Goal: Communication & Community: Answer question/provide support

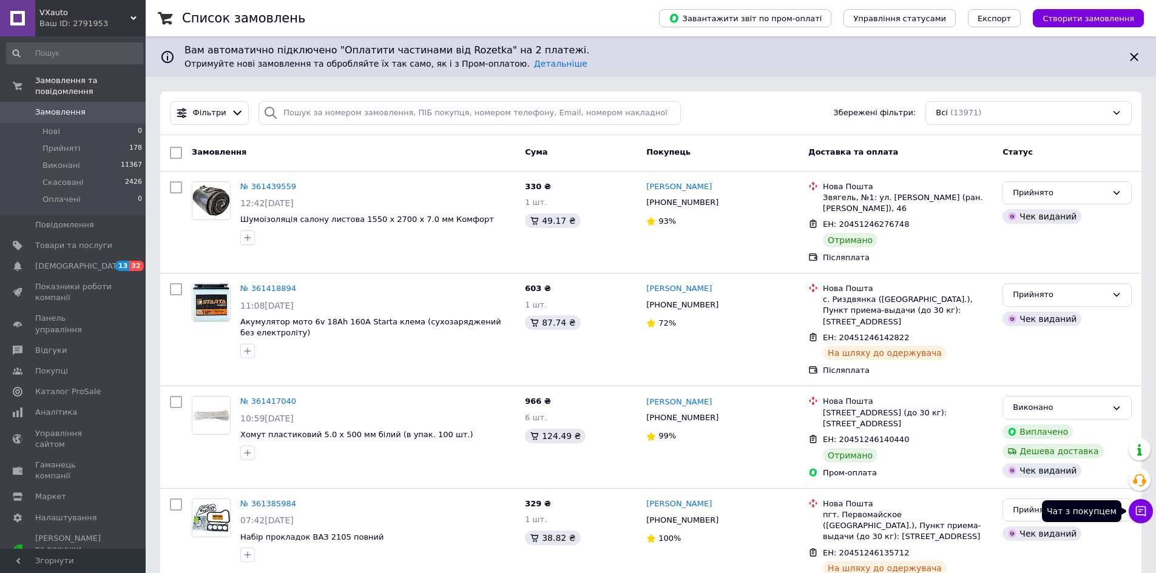
click at [1134, 512] on button "Чат з покупцем" at bounding box center [1140, 511] width 24 height 24
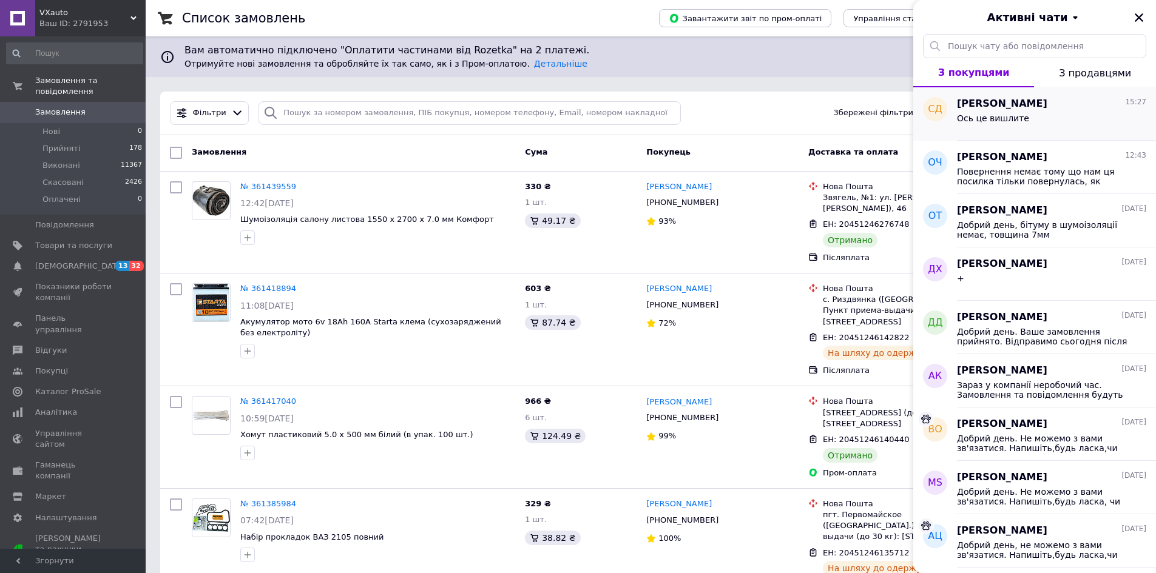
click at [1050, 114] on div "Ось це вишлите" at bounding box center [1051, 120] width 189 height 19
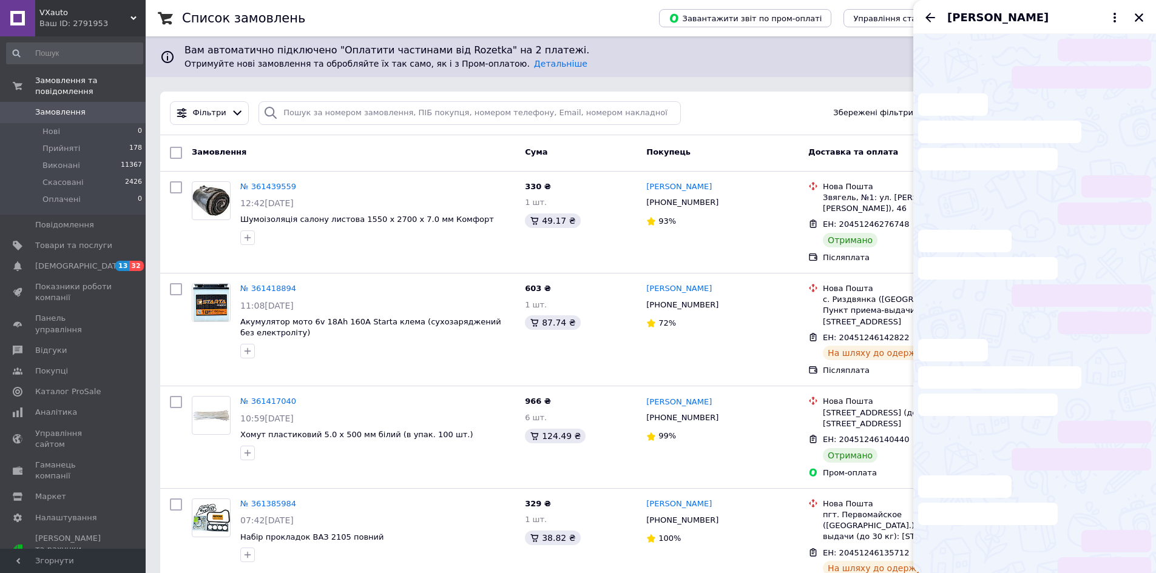
scroll to position [1298, 0]
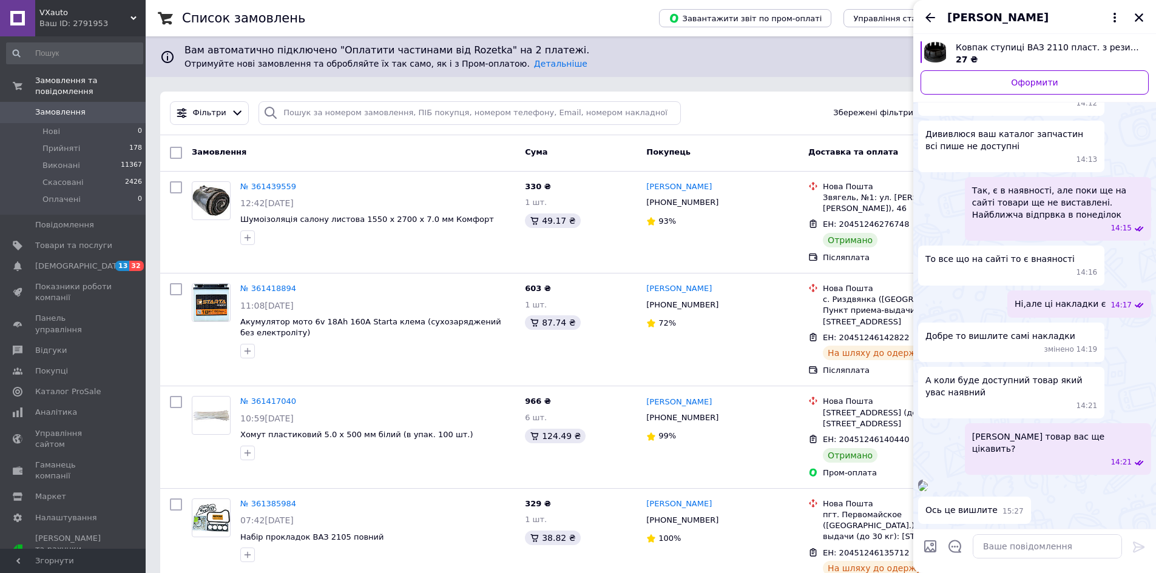
click at [928, 482] on img at bounding box center [923, 487] width 10 height 10
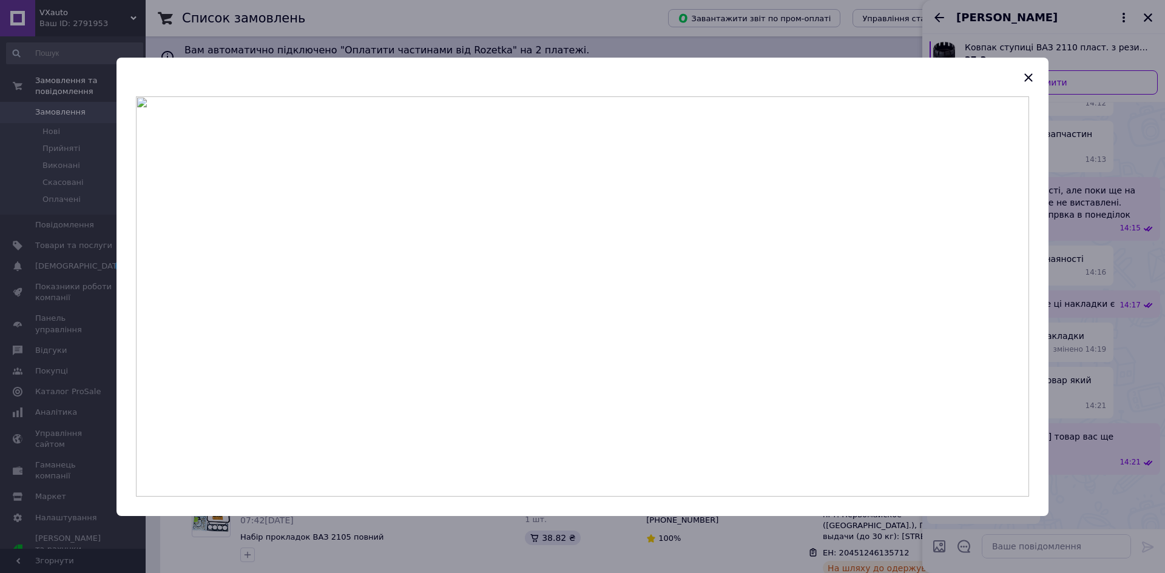
click at [1040, 78] on header at bounding box center [582, 77] width 932 height 39
click at [1034, 75] on icon "button" at bounding box center [1028, 77] width 15 height 15
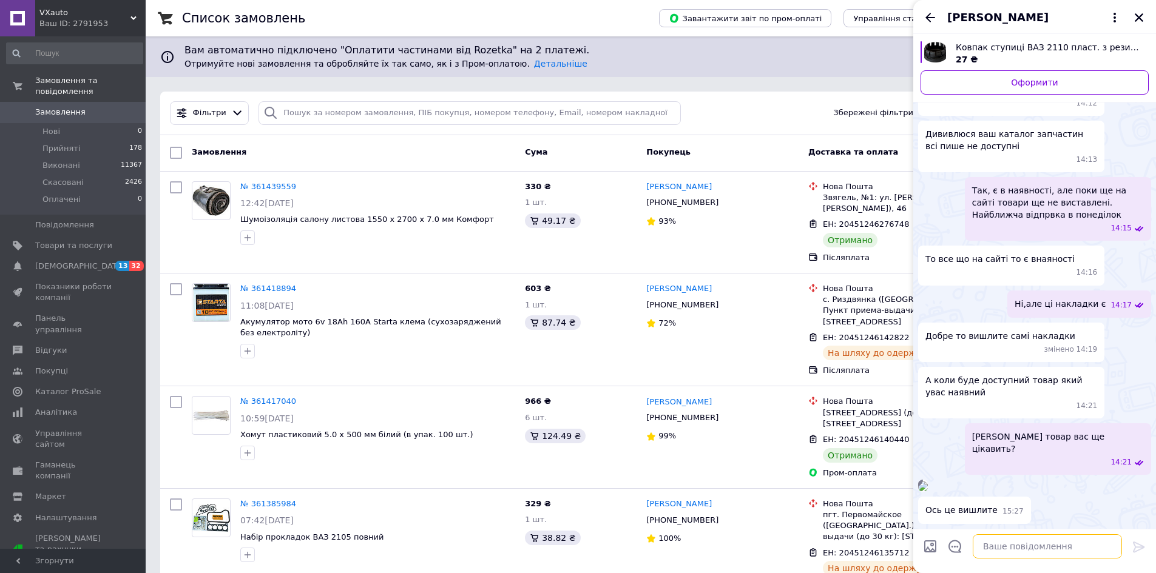
click at [1072, 543] on textarea at bounding box center [1046, 546] width 149 height 24
type textarea "В наявності. Ціна 36 грн."
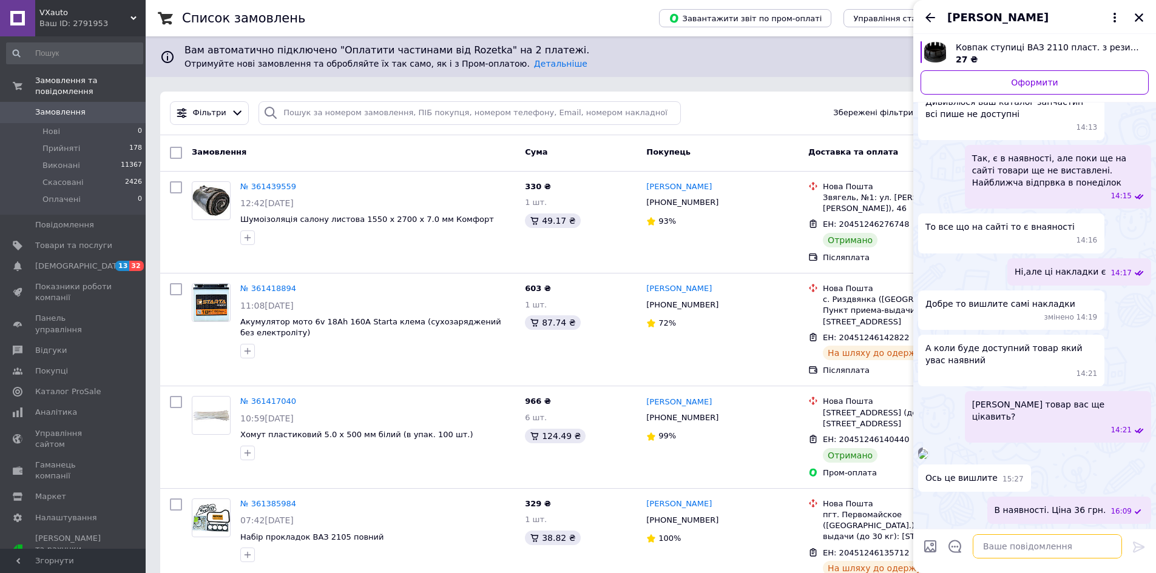
scroll to position [1405, 0]
paste textarea "Резина під акумулятор 60 Україна (17 х 26 см)"
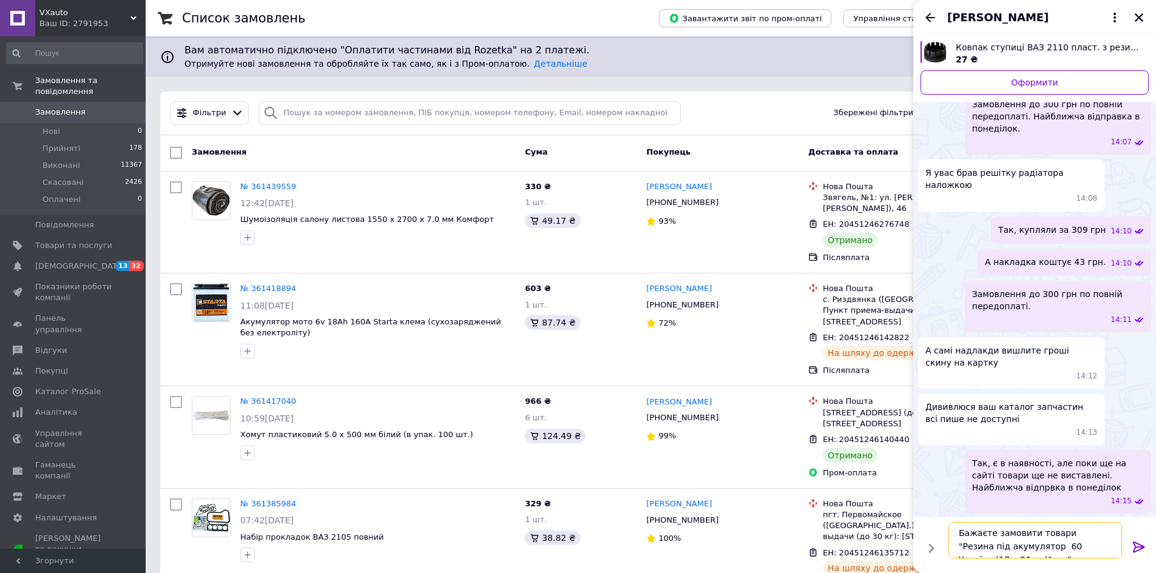
scroll to position [1, 0]
paste textarea "Накладка під повторювач поворота ВАЗ 2108-13 BAGIS к-т малий"
type textarea "Бажаєте замовити товари "Резина під акумулятор 60 Україна (17 х 26 см)" та "Нак…"
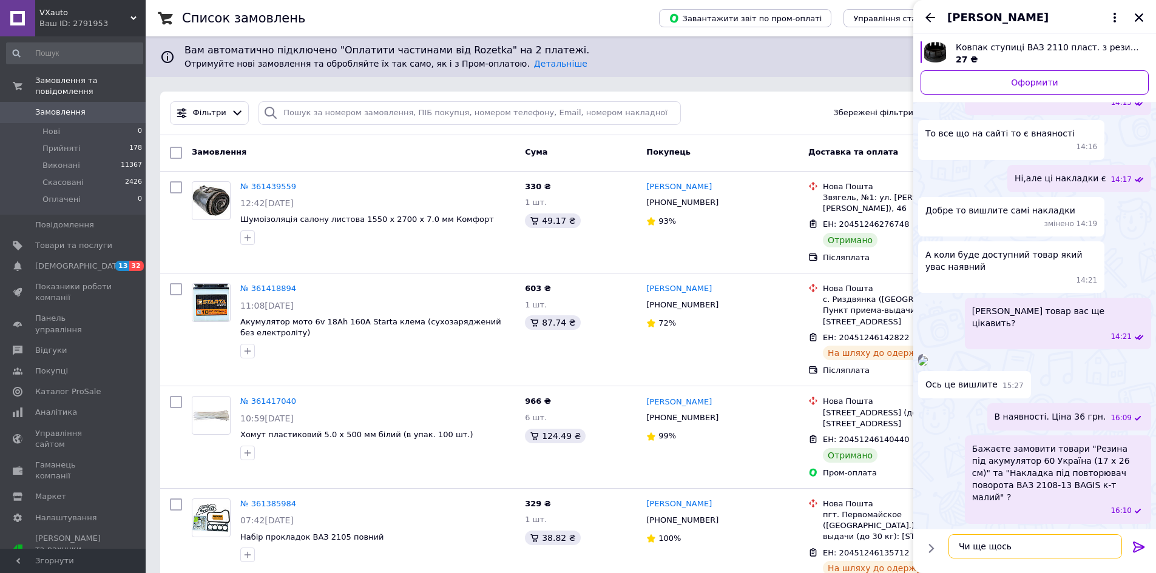
type textarea "Чи ще щось?"
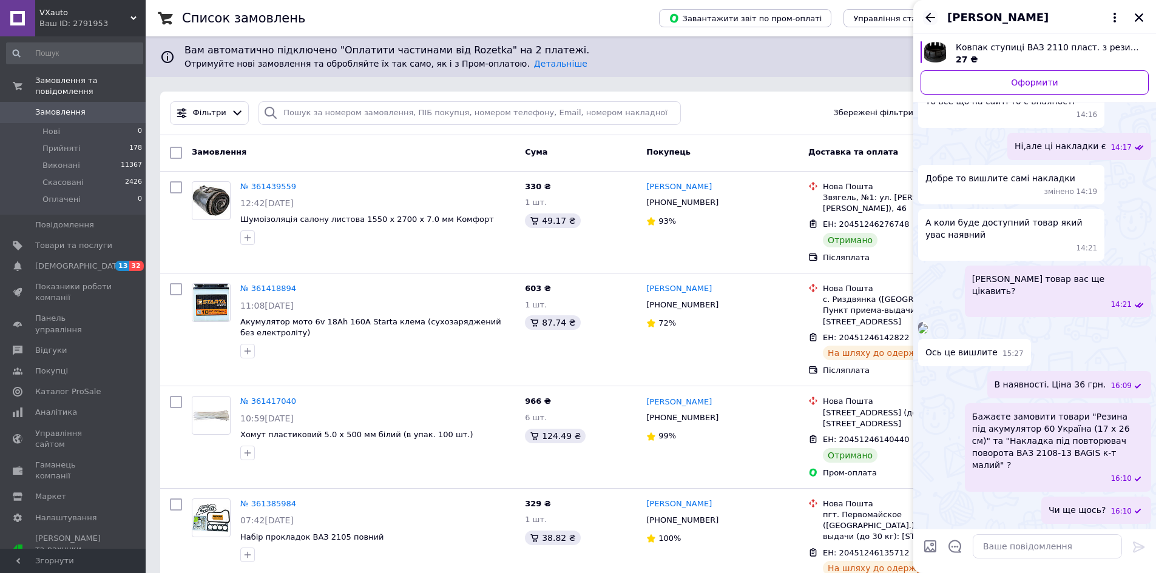
click at [932, 19] on icon "Назад" at bounding box center [930, 17] width 15 height 15
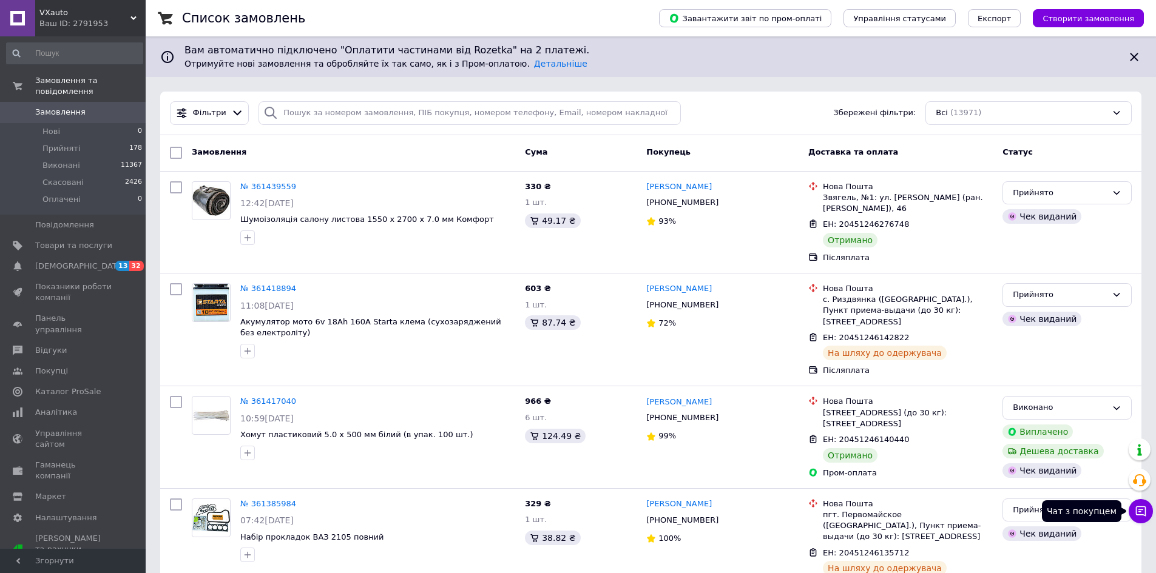
click at [1146, 511] on icon at bounding box center [1140, 511] width 12 height 12
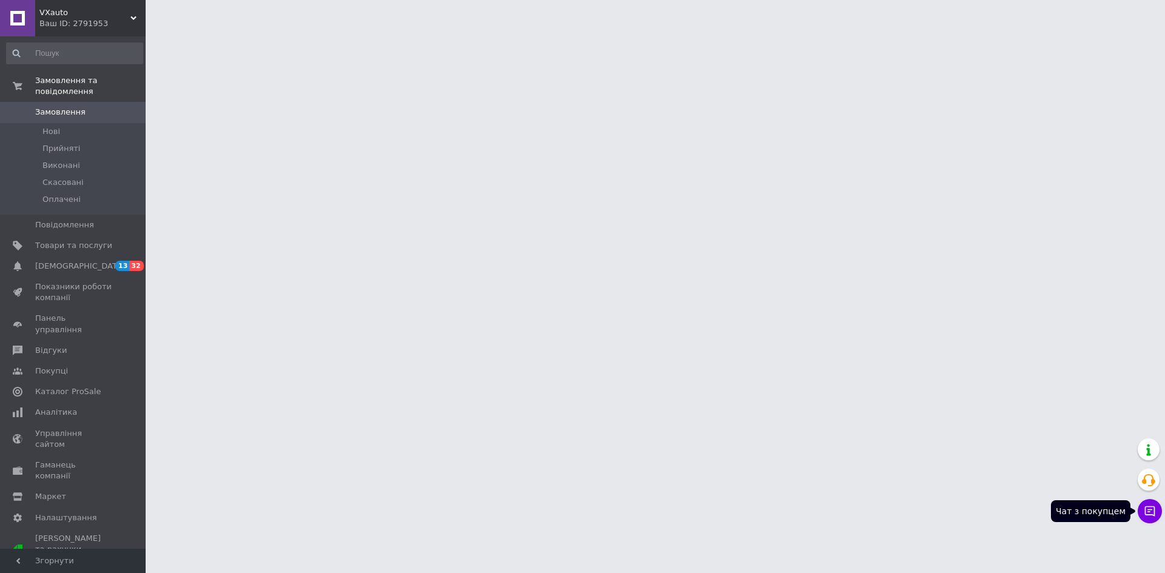
click at [1143, 511] on button "Чат з покупцем" at bounding box center [1149, 511] width 24 height 24
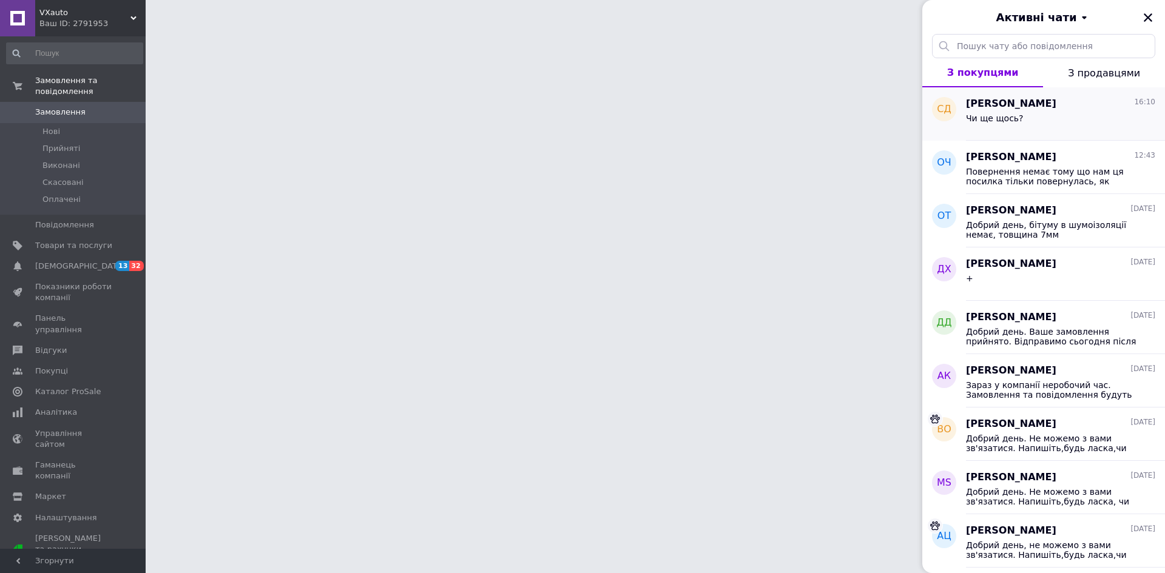
click at [1033, 124] on div "Чи ще щось?" at bounding box center [1060, 120] width 189 height 19
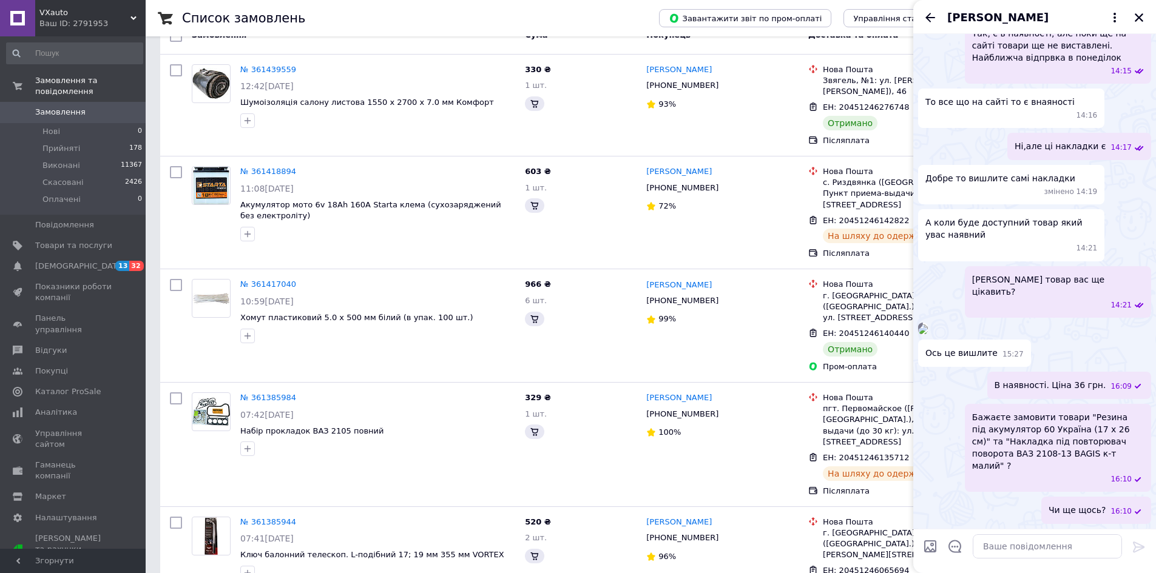
scroll to position [182, 0]
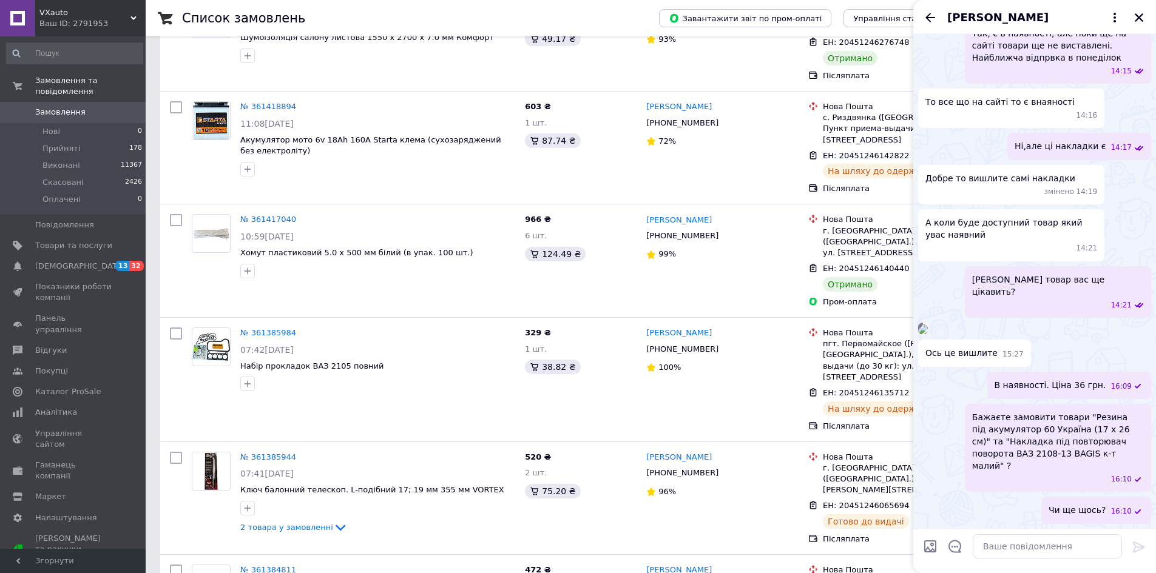
click at [938, 13] on div "Сергій Джус" at bounding box center [1034, 17] width 243 height 34
click at [925, 16] on icon "Назад" at bounding box center [930, 17] width 15 height 15
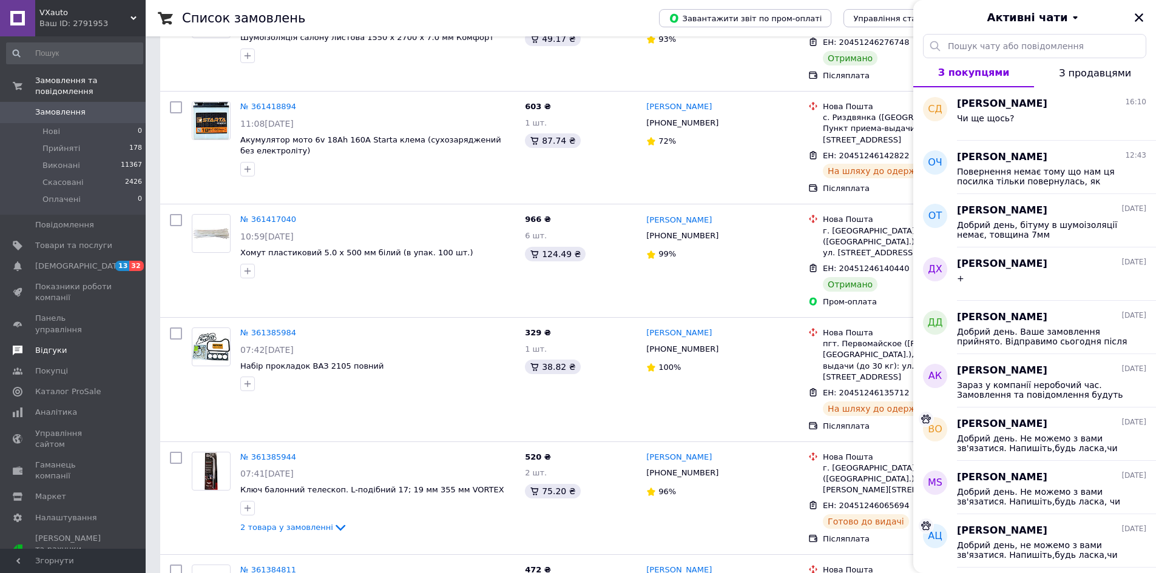
click at [40, 345] on span "Відгуки" at bounding box center [51, 350] width 32 height 11
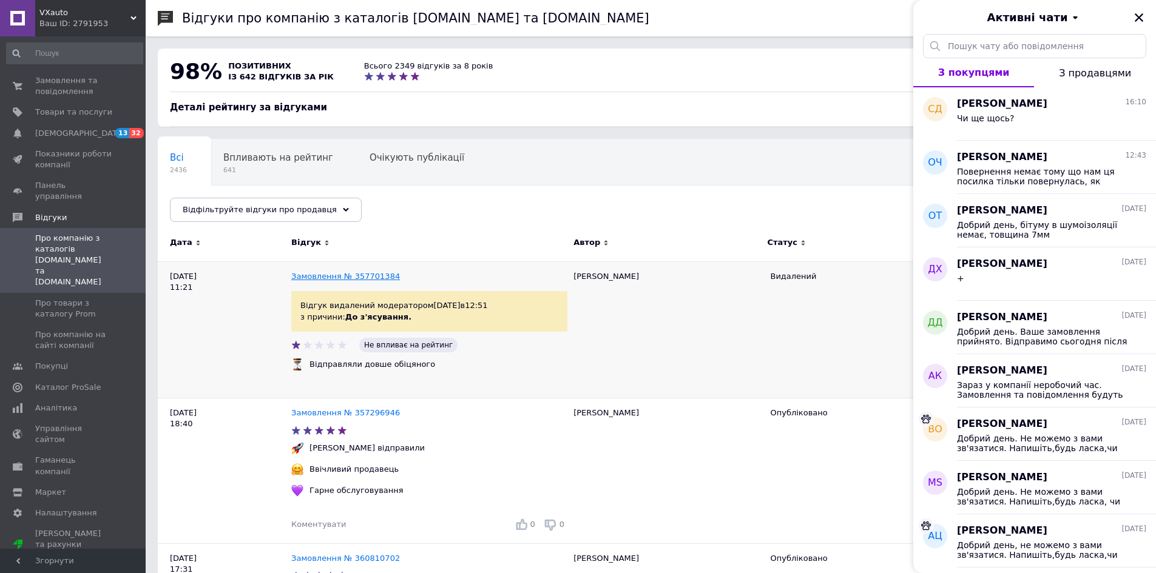
click at [372, 274] on link "Замовлення № 357701384" at bounding box center [345, 276] width 109 height 9
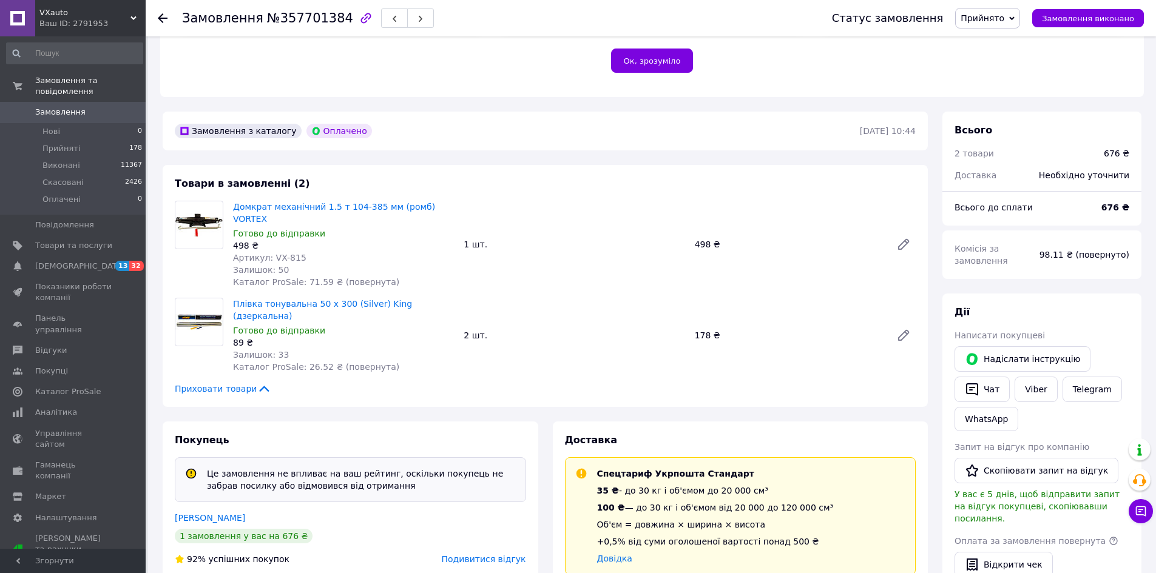
scroll to position [286, 0]
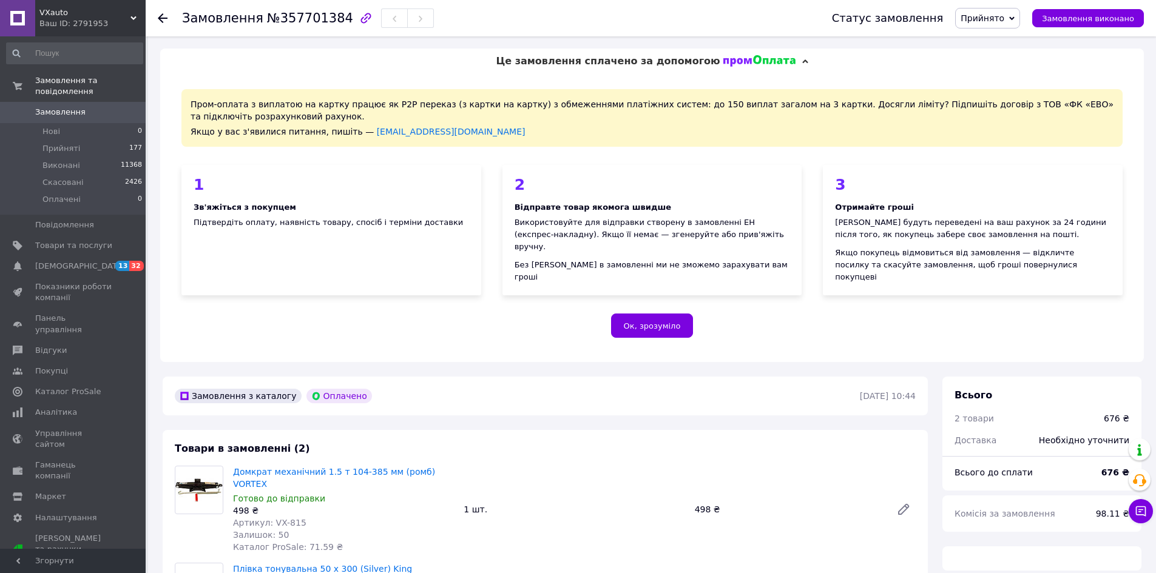
click at [1150, 520] on div "Чат з покупцем" at bounding box center [1140, 511] width 24 height 24
click at [1144, 513] on icon at bounding box center [1140, 511] width 12 height 12
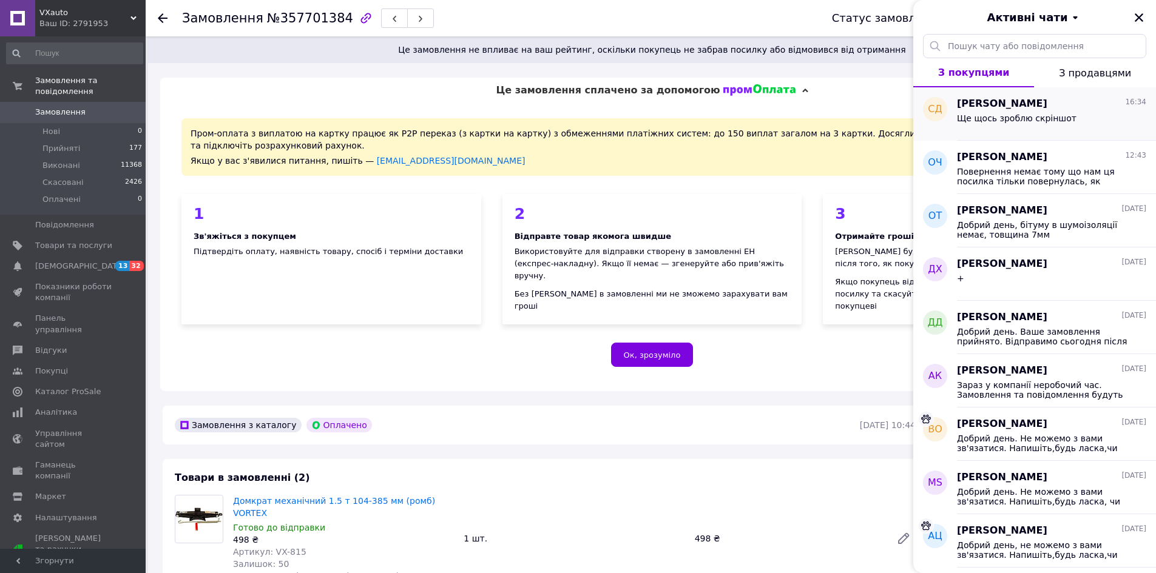
click at [986, 123] on div "Ще щось зроблю скріншот" at bounding box center [1017, 121] width 120 height 17
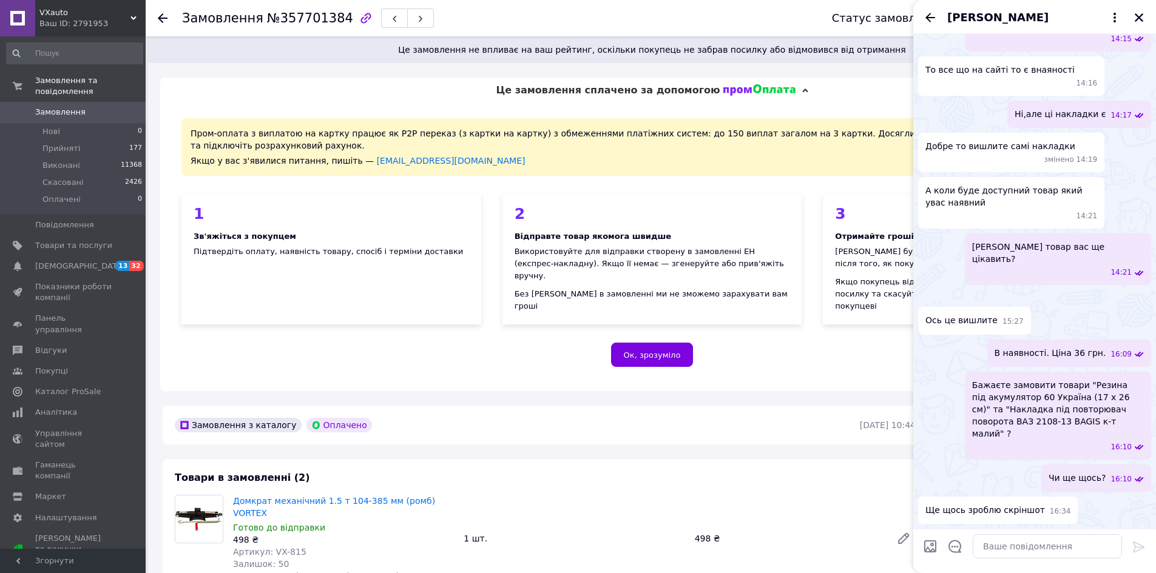
scroll to position [1268, 0]
click at [932, 17] on icon "Назад" at bounding box center [930, 17] width 10 height 9
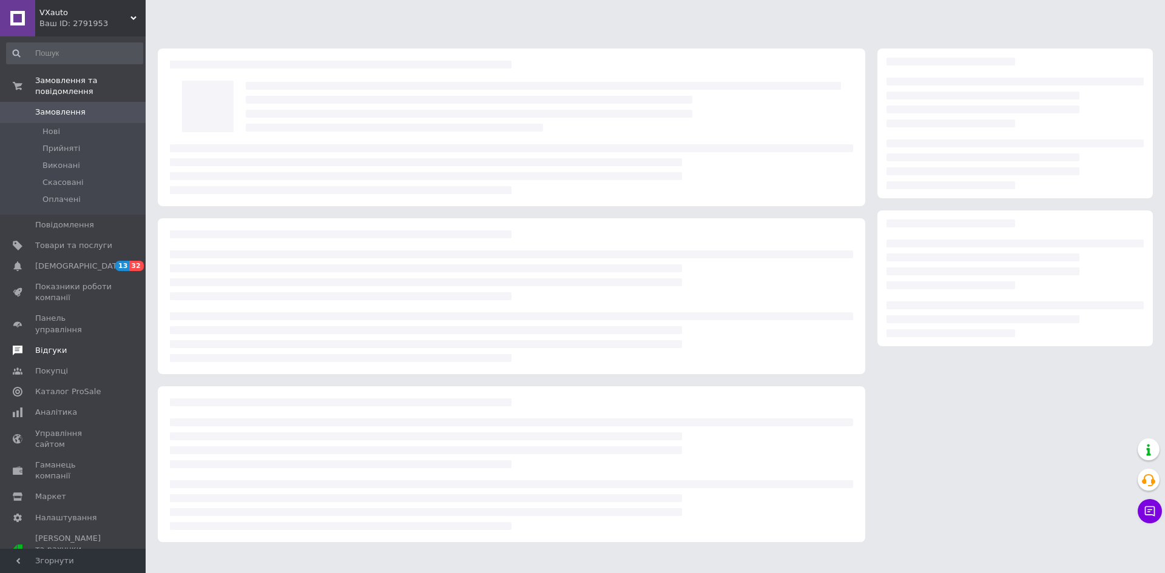
click at [70, 345] on span "Відгуки" at bounding box center [73, 350] width 77 height 11
